Goal: Book appointment/travel/reservation

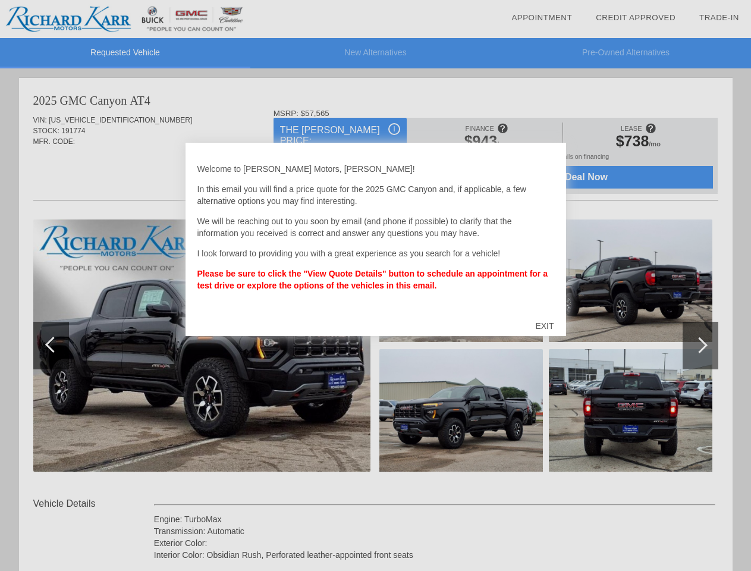
click at [542, 18] on link "Appointment" at bounding box center [541, 17] width 61 height 9
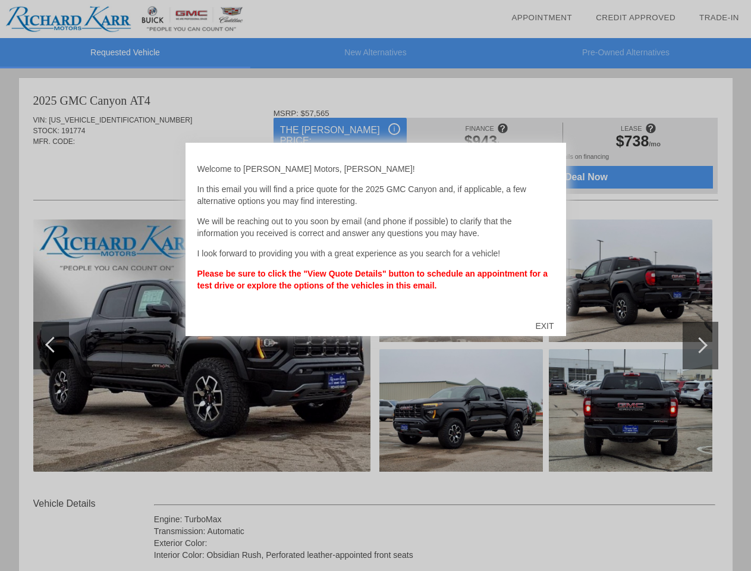
click at [544, 326] on div "EXIT" at bounding box center [544, 326] width 42 height 36
